Goal: Navigation & Orientation: Find specific page/section

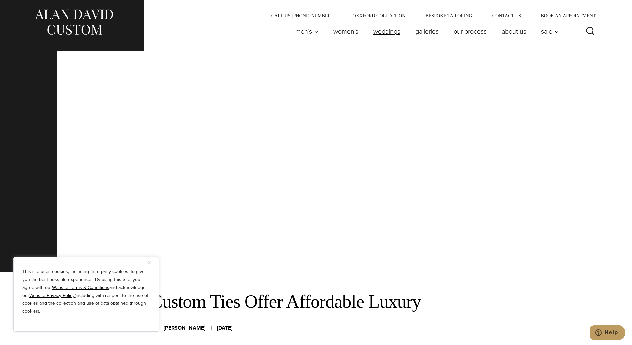
click at [367, 30] on link "weddings" at bounding box center [386, 31] width 42 height 13
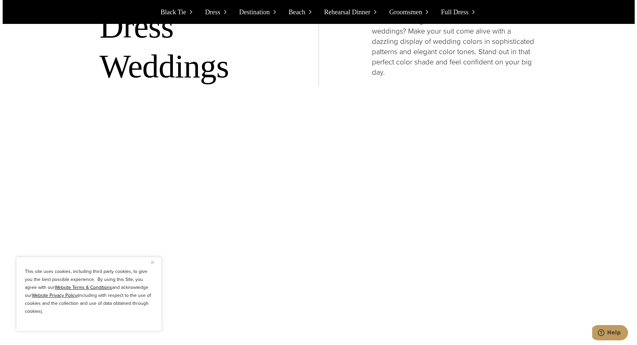
scroll to position [1757, 0]
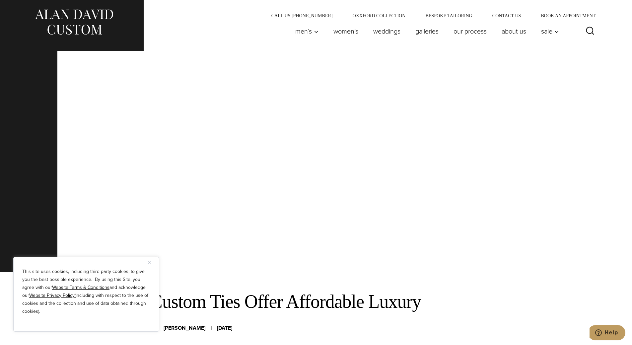
click at [239, 141] on div at bounding box center [319, 182] width 524 height 262
